Goal: Find specific page/section: Find specific page/section

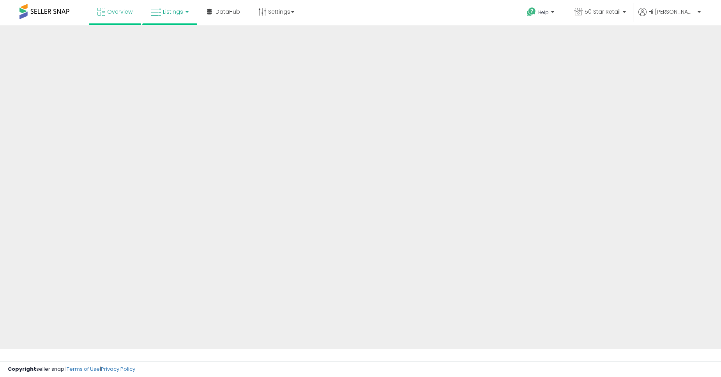
click at [163, 17] on link "Listings" at bounding box center [170, 11] width 50 height 23
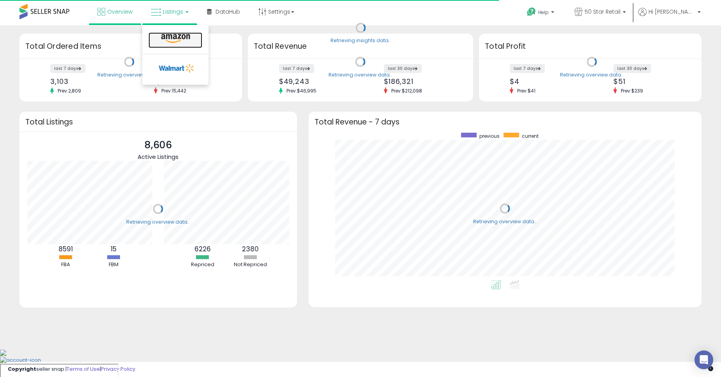
click at [170, 37] on icon at bounding box center [176, 39] width 34 height 10
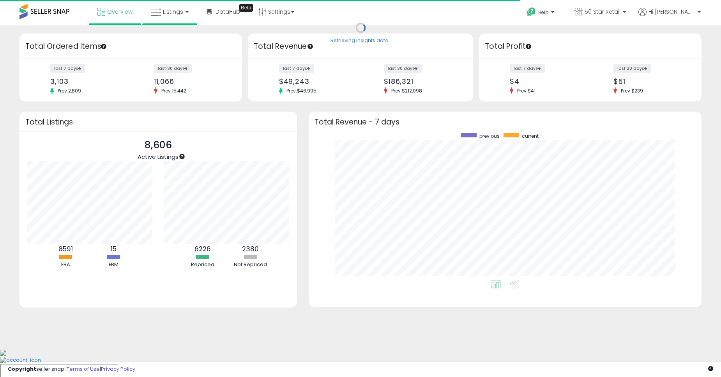
scroll to position [147, 378]
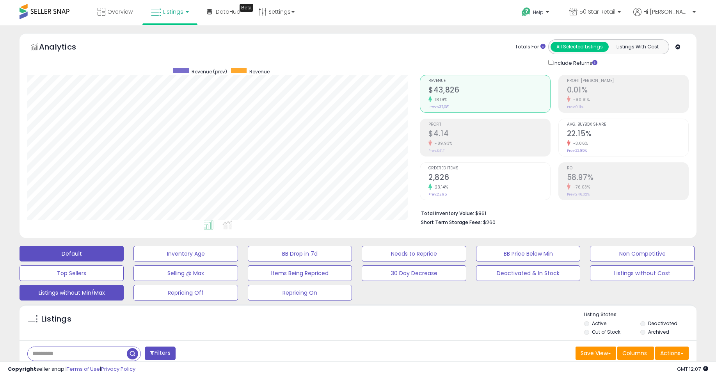
click at [133, 261] on button "Listings without Min/Max" at bounding box center [185, 254] width 104 height 16
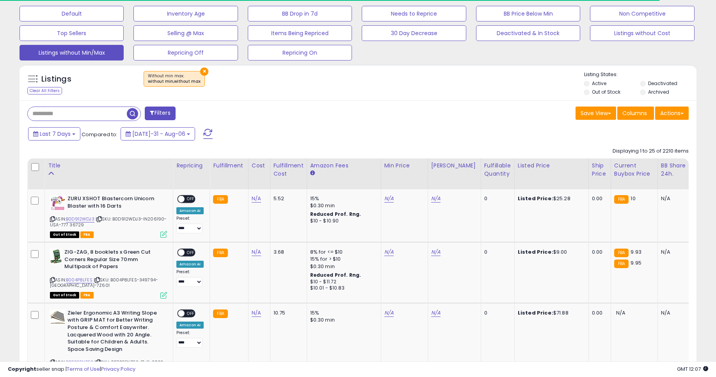
scroll to position [262, 0]
